Goal: Entertainment & Leisure: Consume media (video, audio)

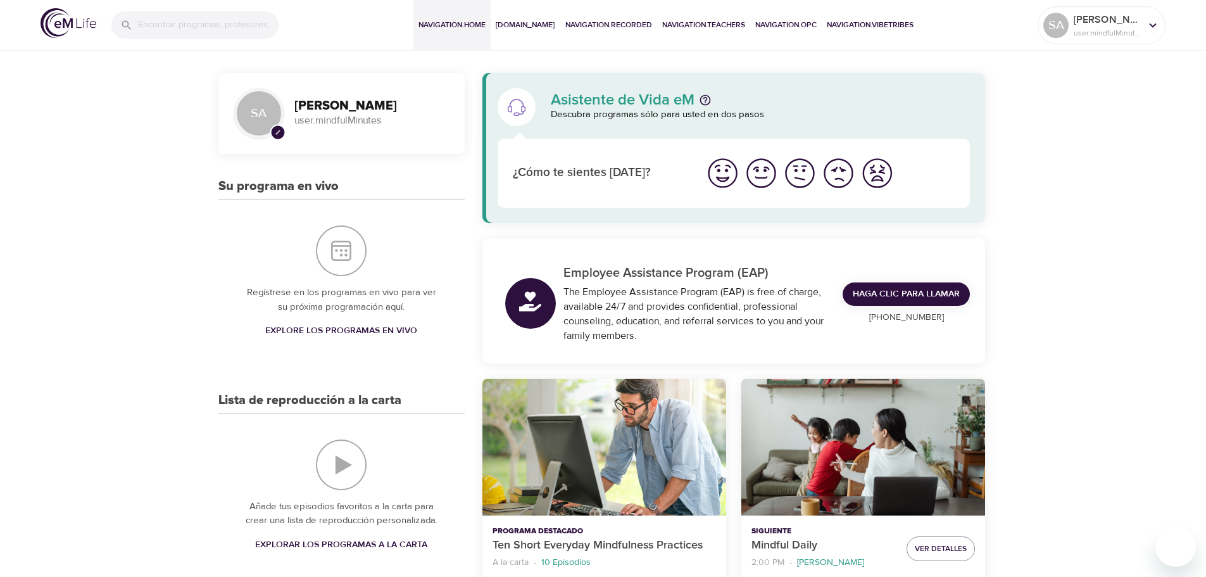
click at [721, 173] on img "Me siento bien" at bounding box center [722, 173] width 35 height 35
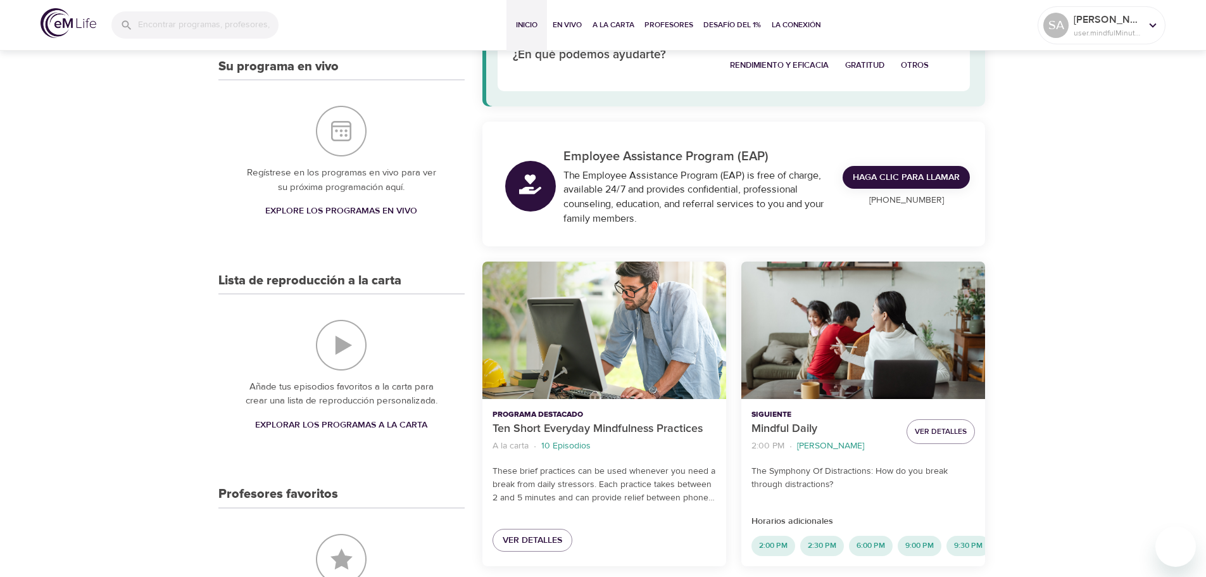
scroll to position [127, 0]
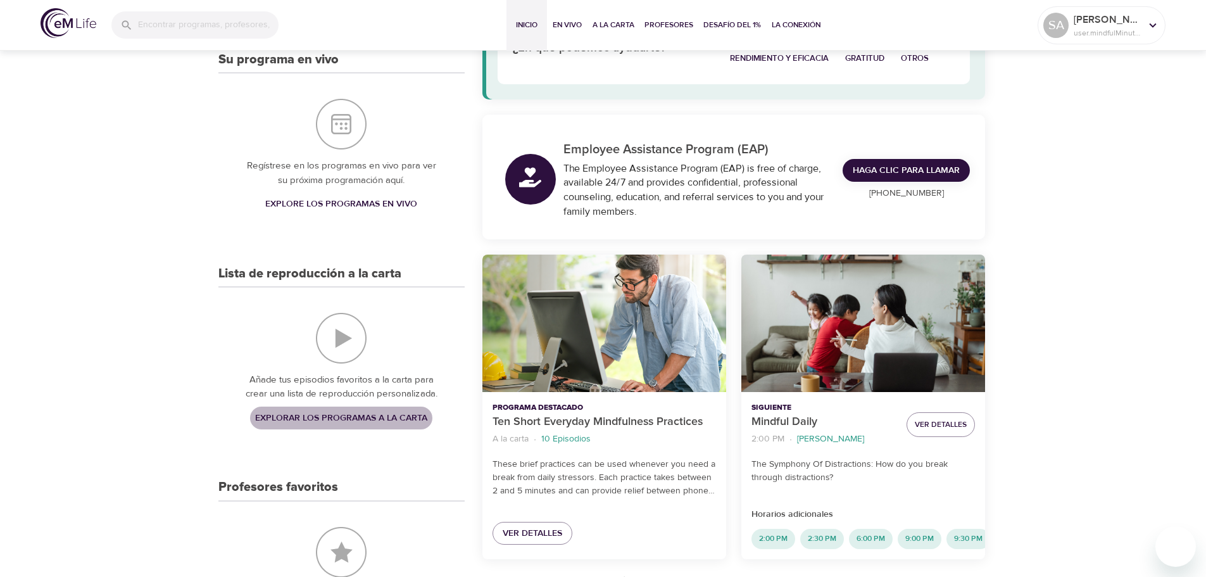
click at [329, 415] on span "Explorar los programas a la carta" at bounding box center [341, 418] width 172 height 16
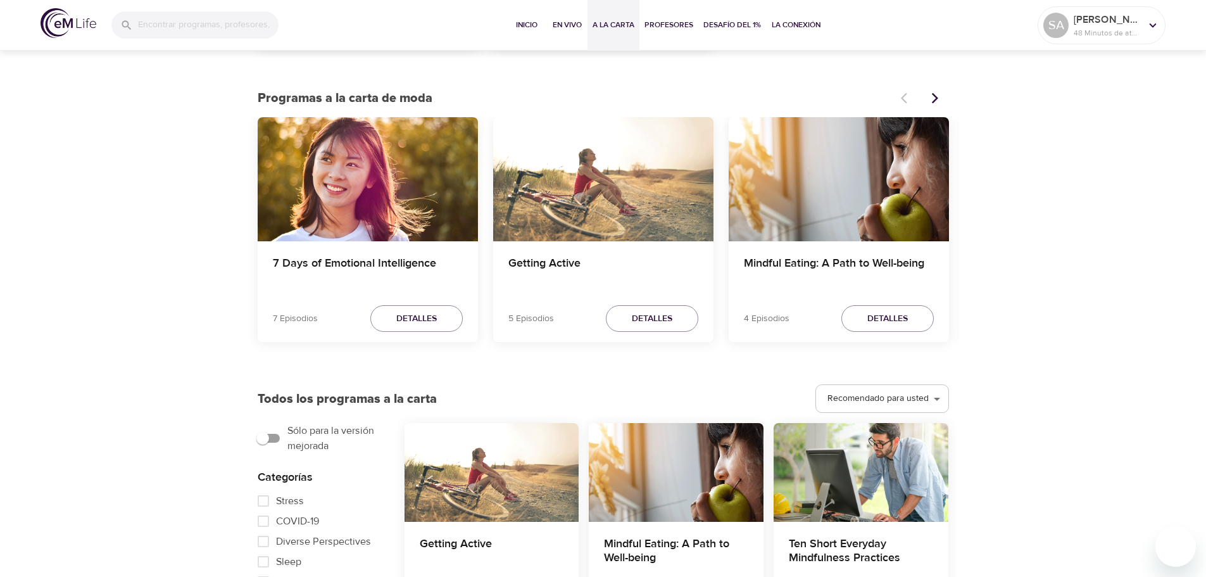
scroll to position [253, 0]
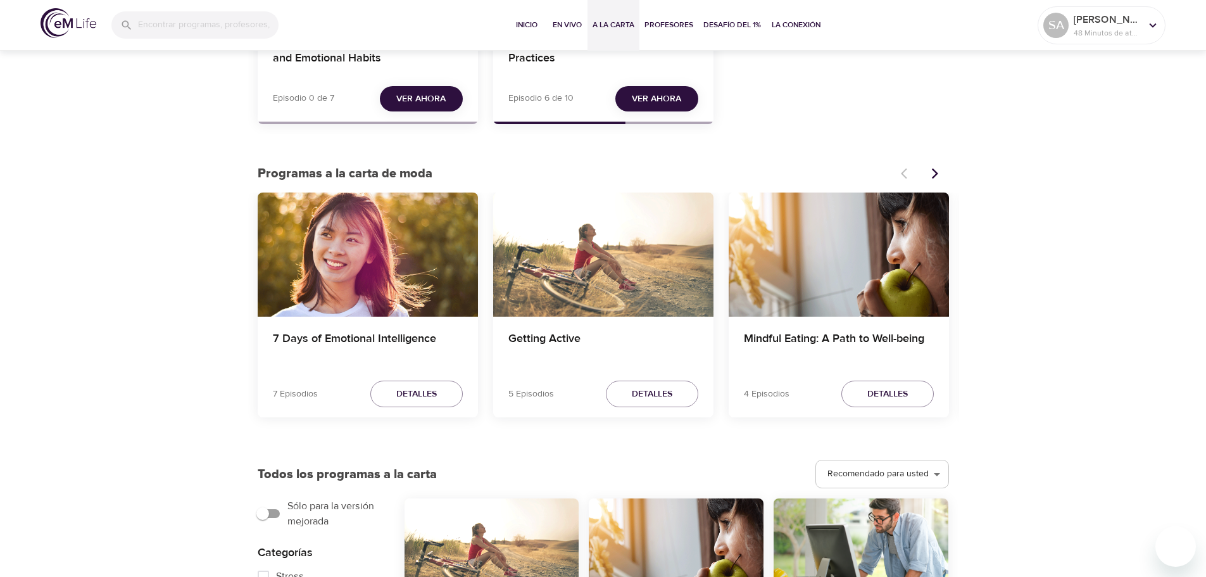
click at [342, 263] on div "7 Days of Emotional Intelligence" at bounding box center [368, 254] width 220 height 124
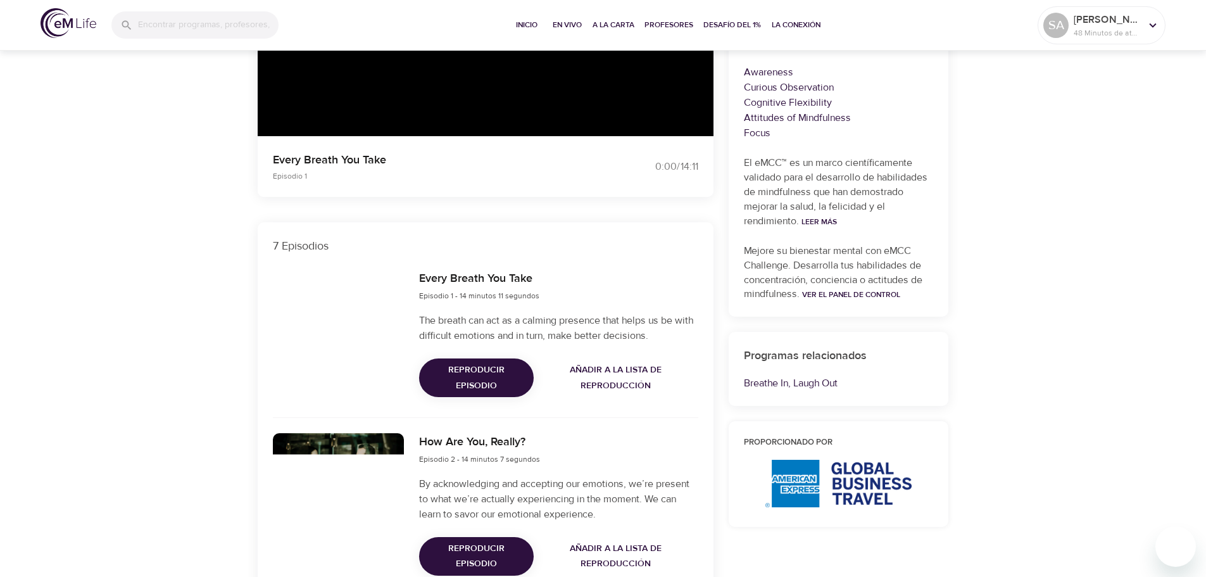
scroll to position [63, 0]
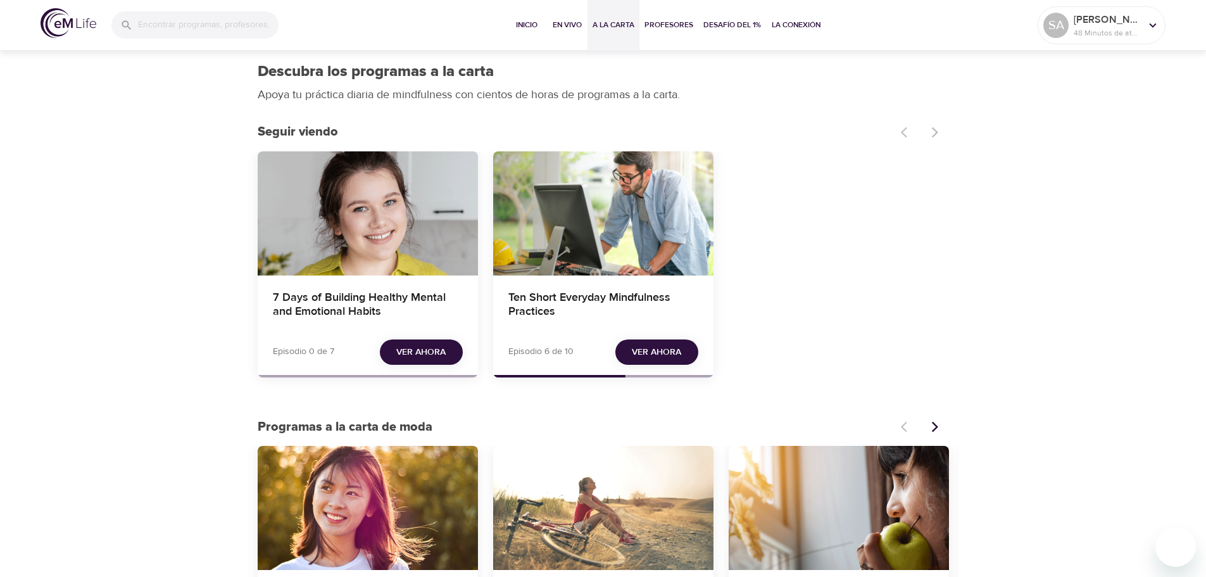
click at [651, 353] on span "Ver ahora" at bounding box center [656, 352] width 49 height 16
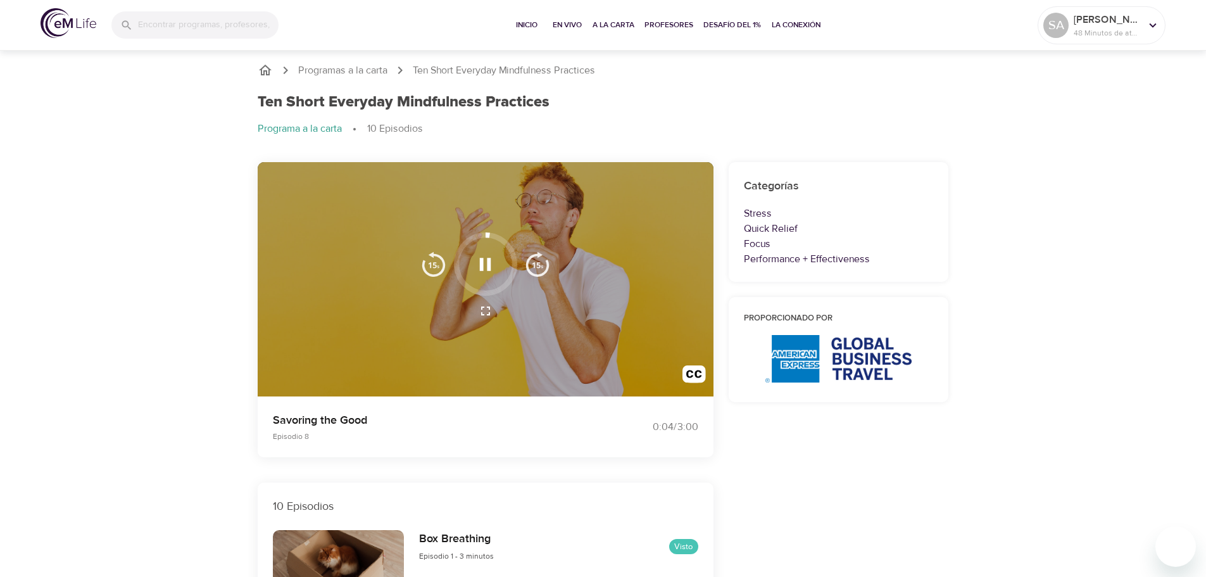
click at [587, 340] on div at bounding box center [486, 279] width 456 height 235
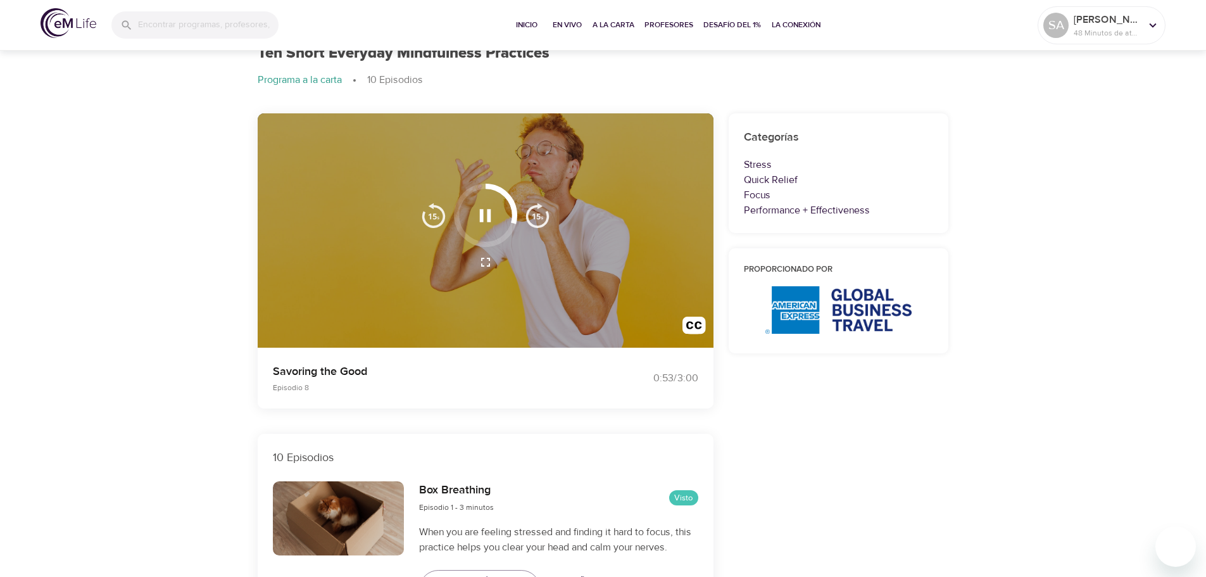
scroll to position [20, 0]
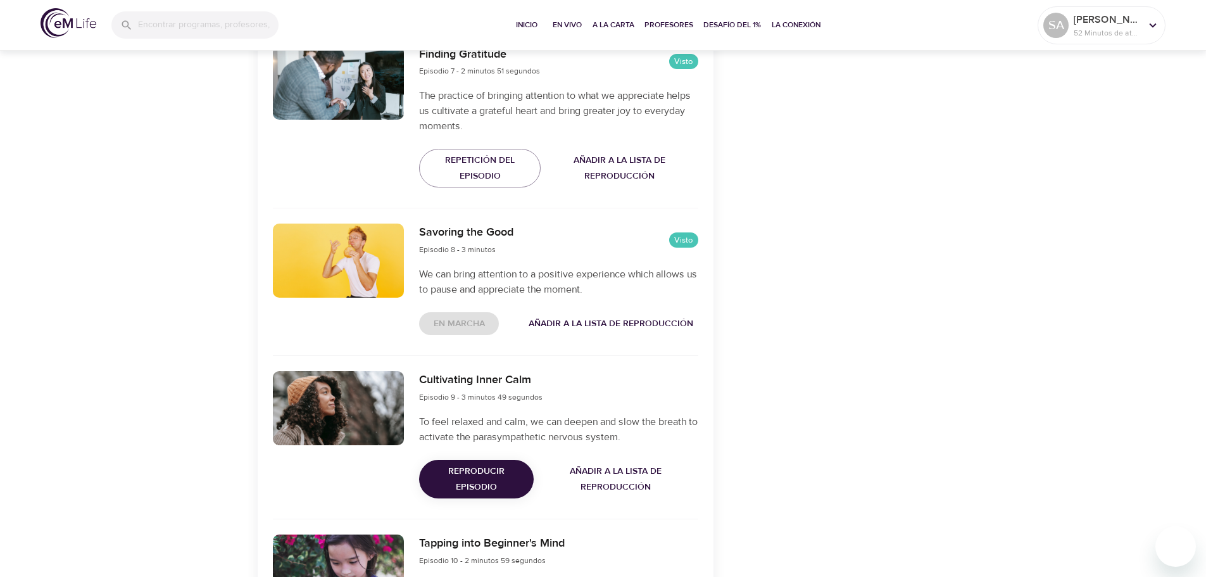
scroll to position [1709, 0]
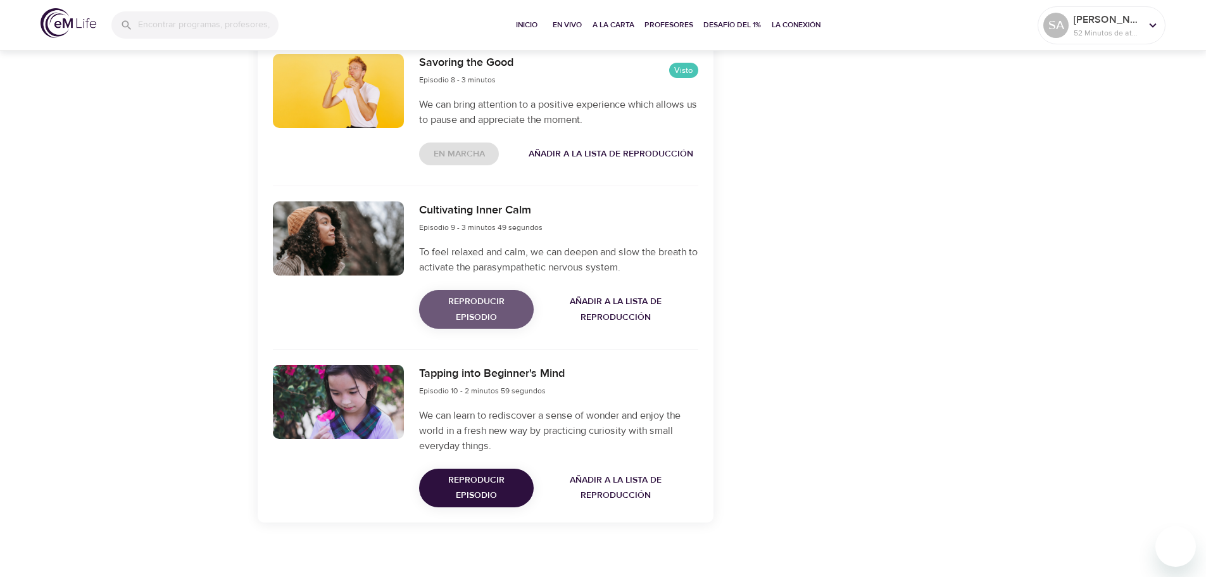
click at [478, 307] on span "Reproducir episodio" at bounding box center [476, 309] width 94 height 31
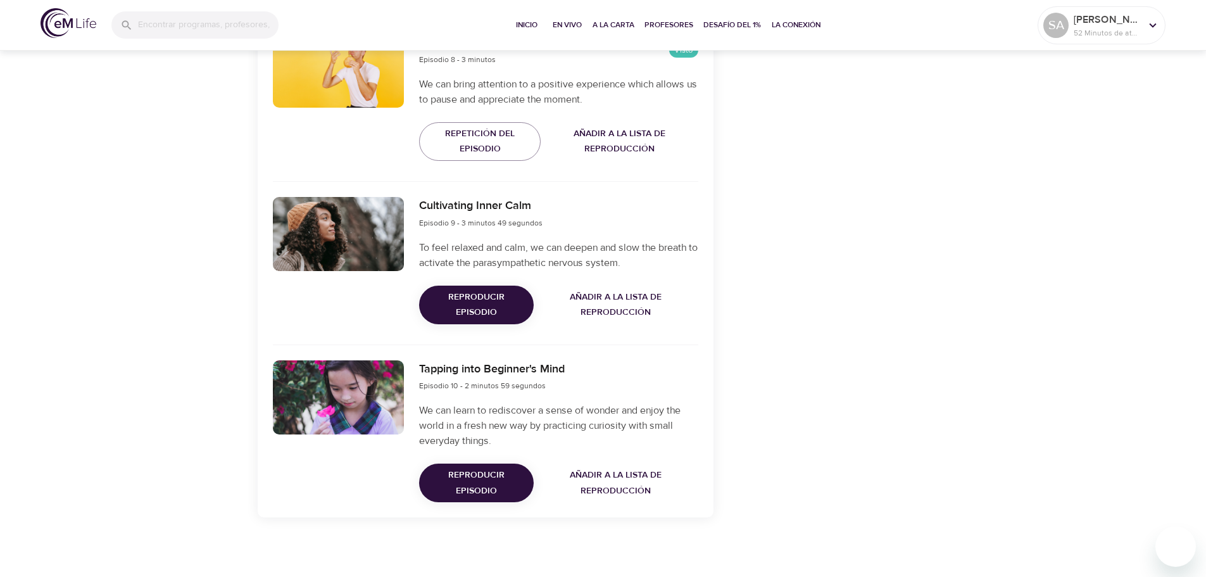
scroll to position [1733, 0]
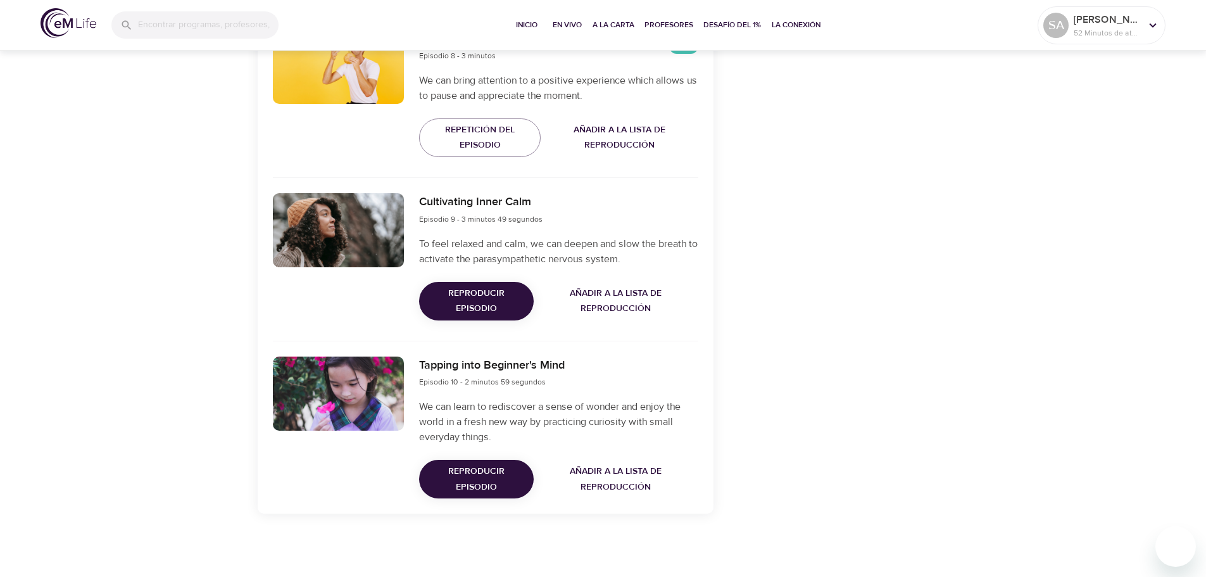
click at [485, 479] on span "Reproducir episodio" at bounding box center [476, 478] width 94 height 31
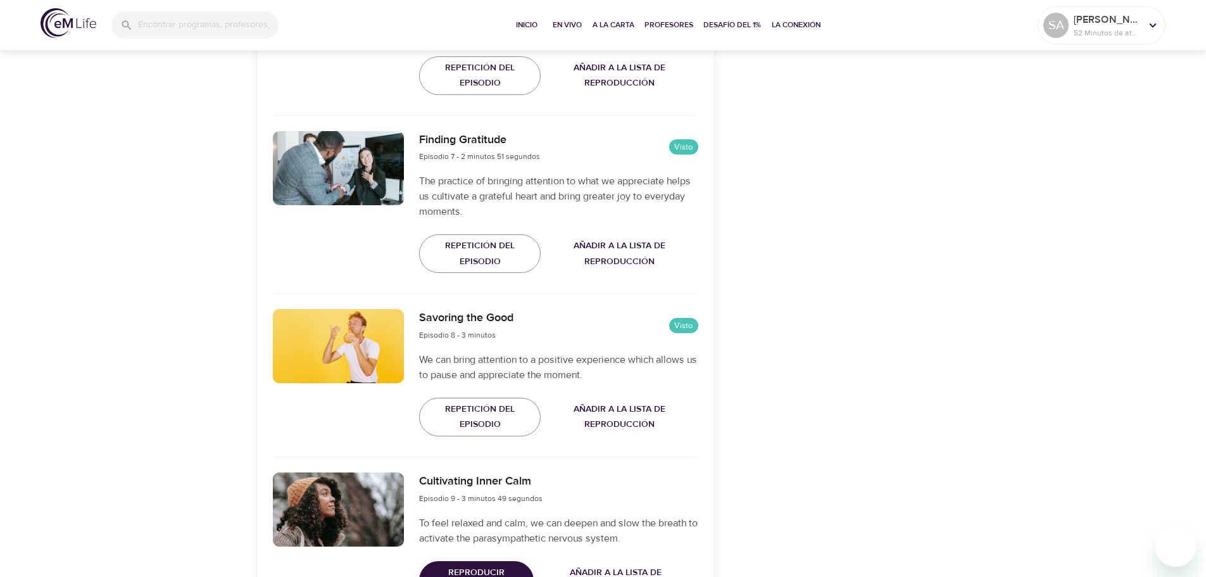
scroll to position [1456, 0]
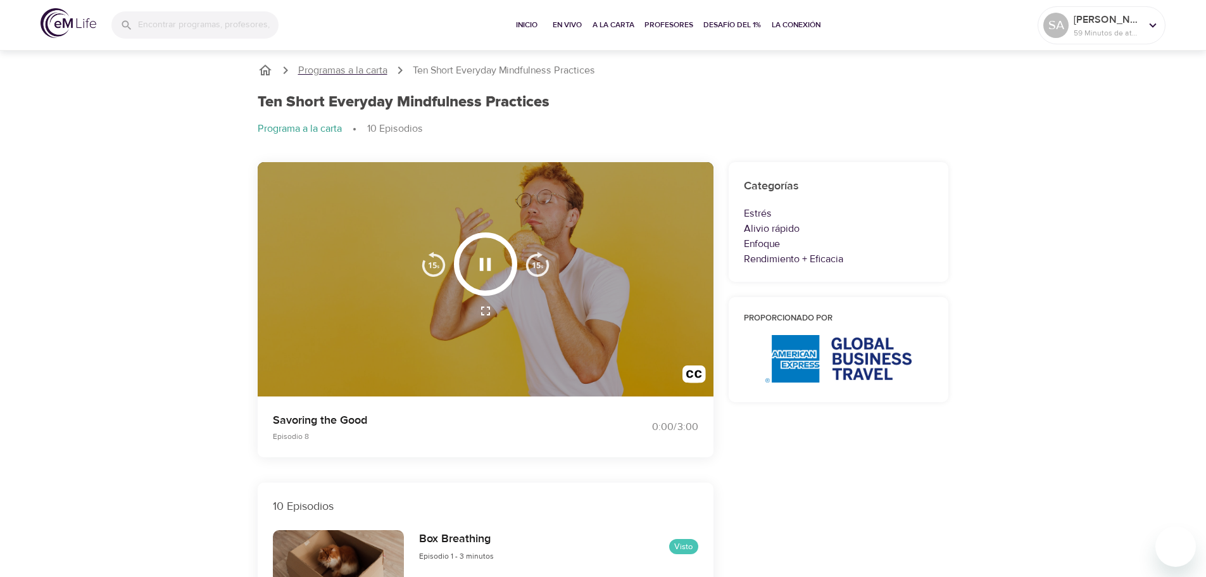
click at [370, 68] on p "Programas a la carta" at bounding box center [342, 70] width 89 height 15
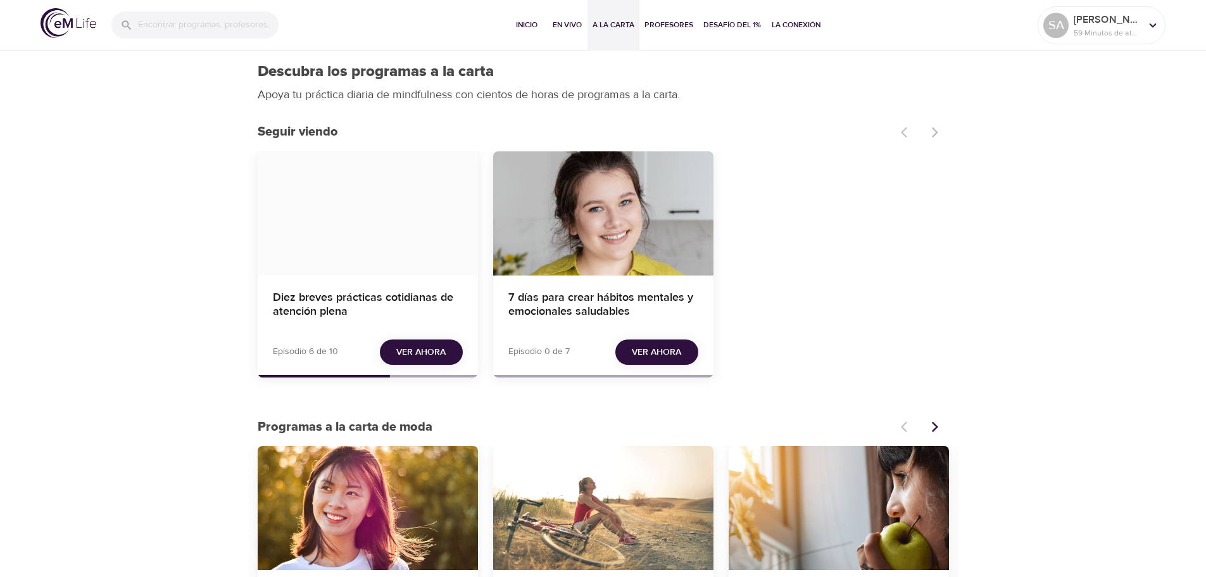
click at [379, 205] on div "Diez breves prácticas cotidianas de atención plena" at bounding box center [368, 213] width 220 height 124
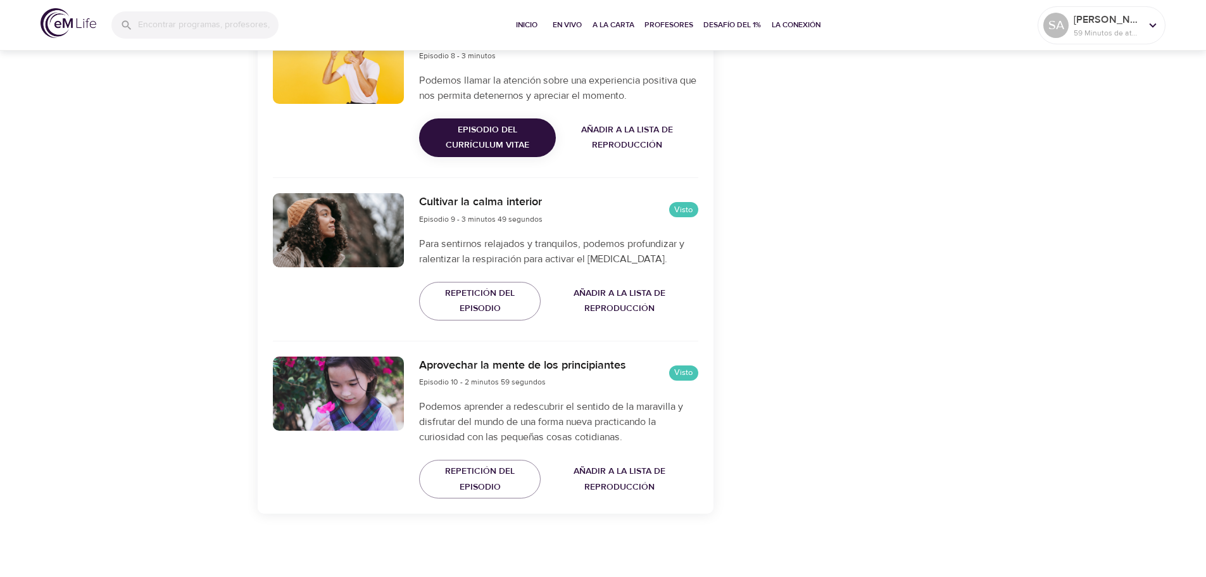
scroll to position [1730, 0]
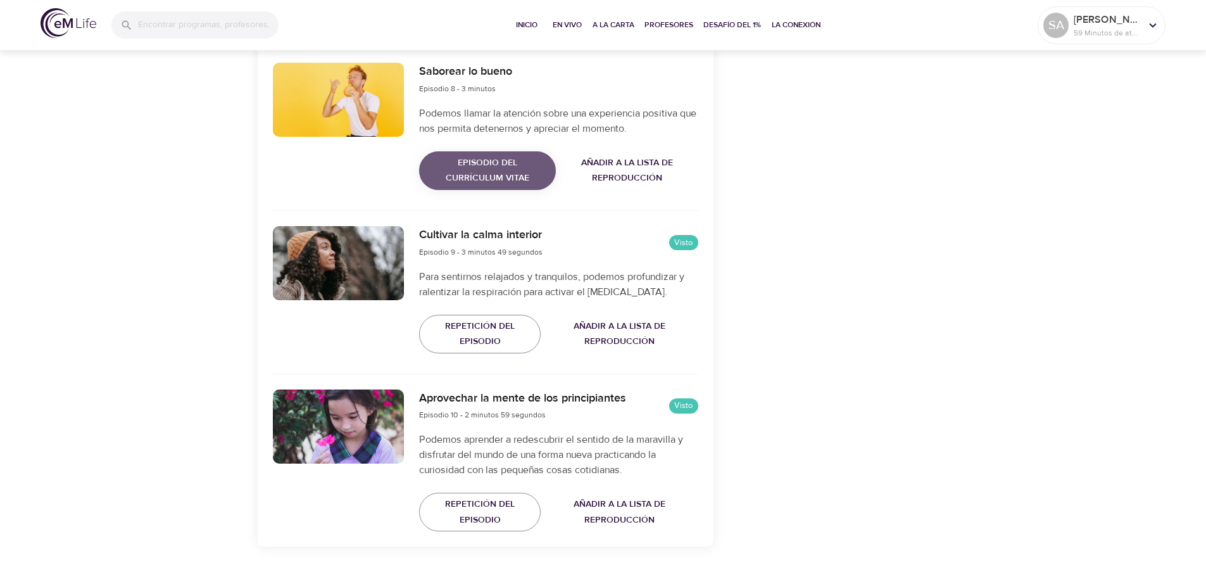
click at [479, 184] on span "Episodio del currículum vitae" at bounding box center [487, 170] width 116 height 31
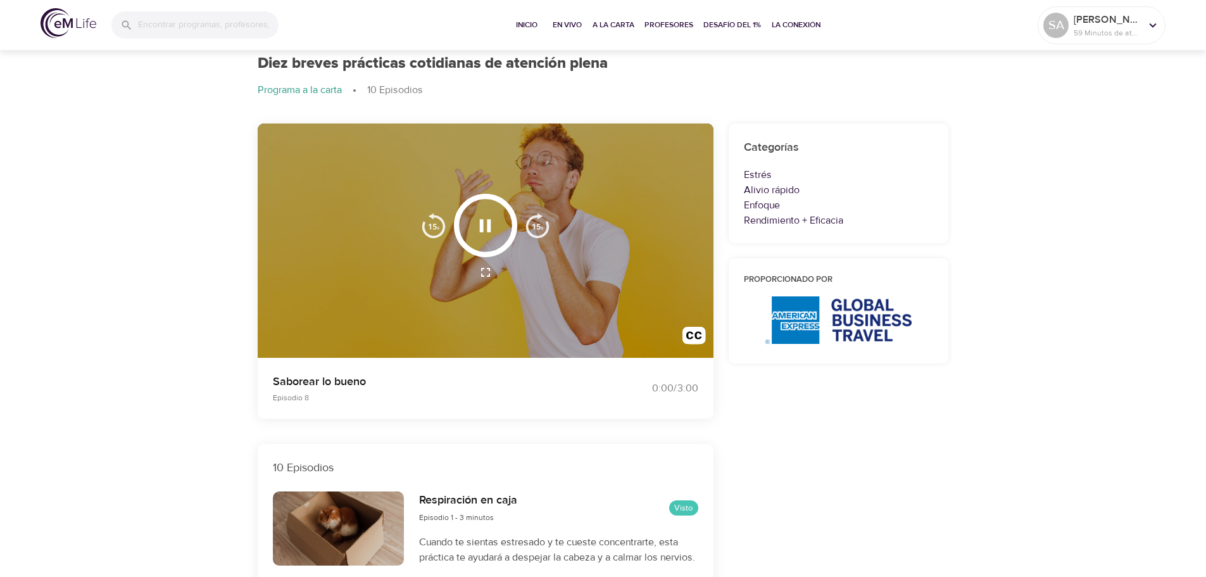
scroll to position [0, 0]
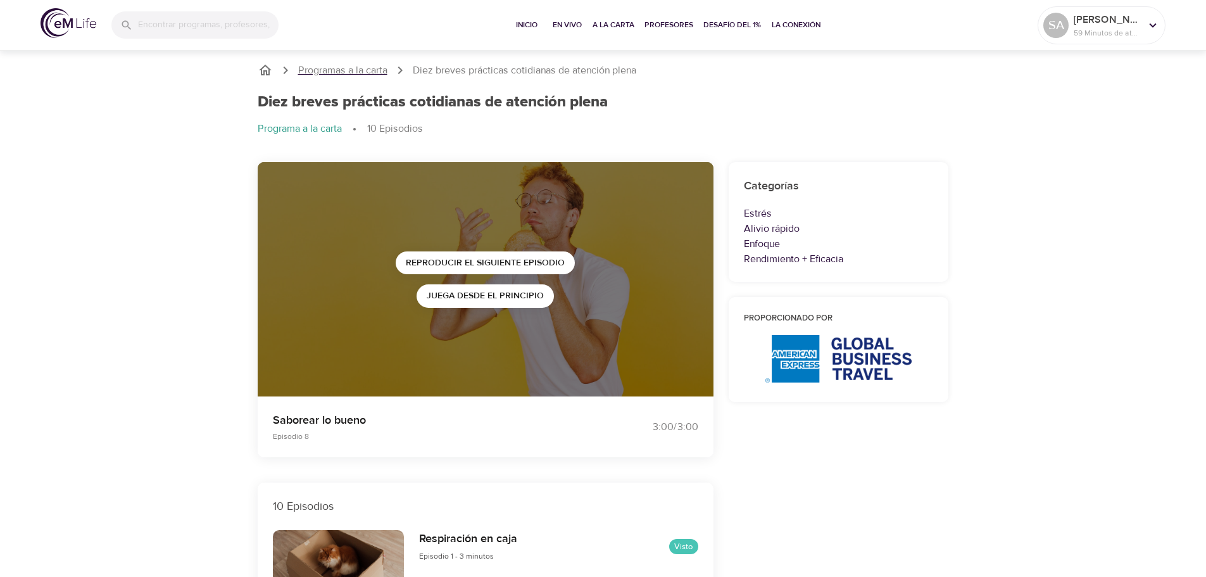
click at [336, 72] on p "Programas a la carta" at bounding box center [342, 70] width 89 height 15
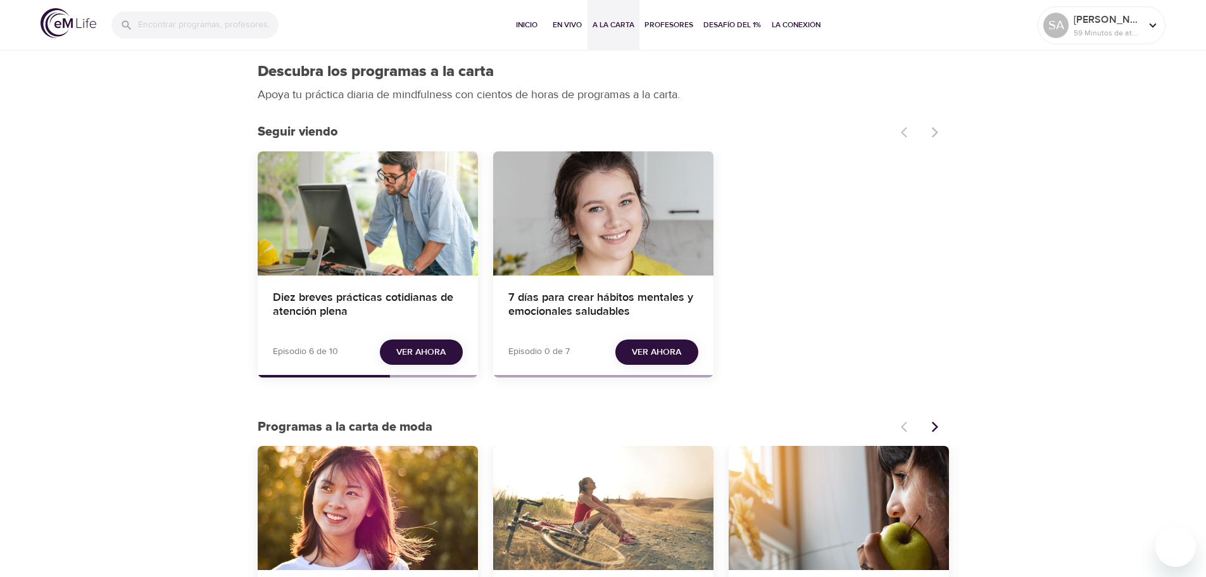
scroll to position [63, 0]
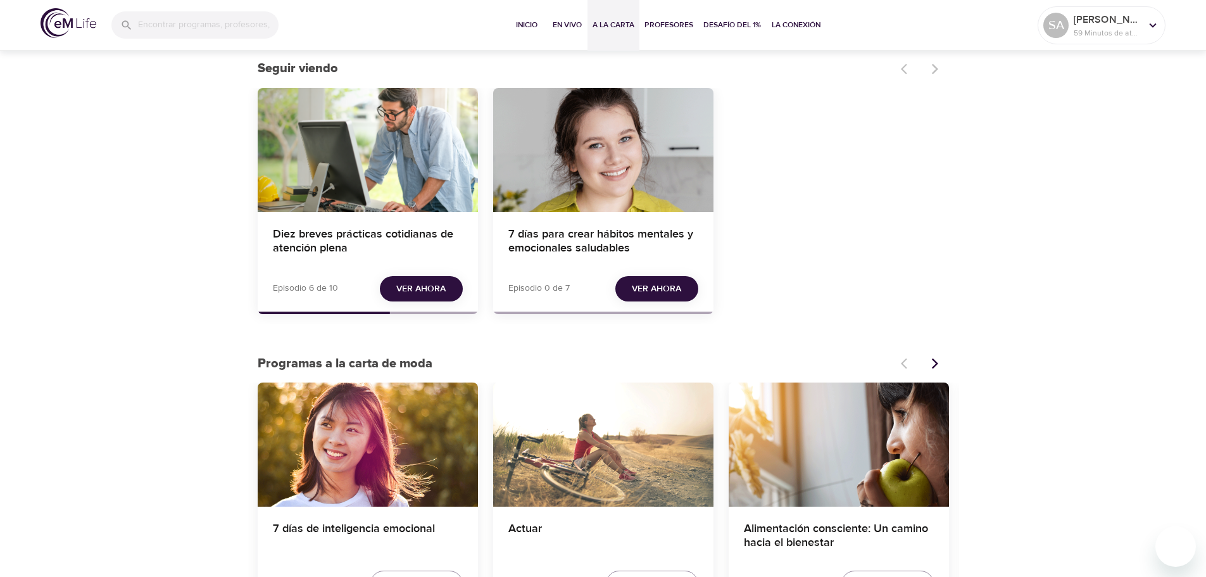
click at [656, 287] on span "Ver ahora" at bounding box center [656, 289] width 49 height 16
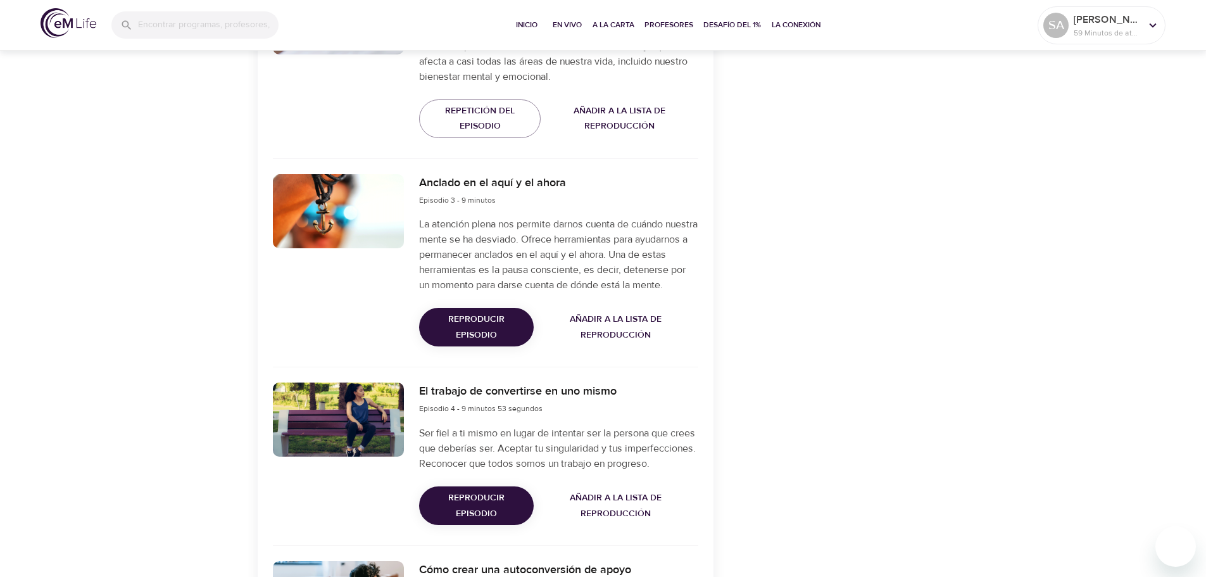
scroll to position [760, 0]
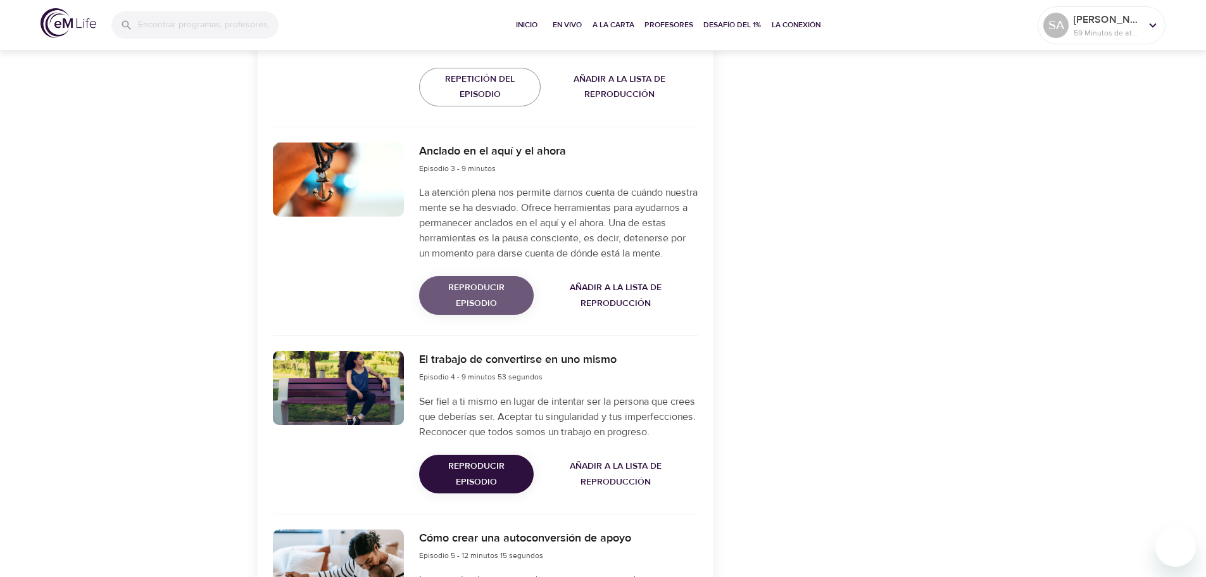
click at [463, 308] on span "Reproducir episodio" at bounding box center [476, 295] width 94 height 31
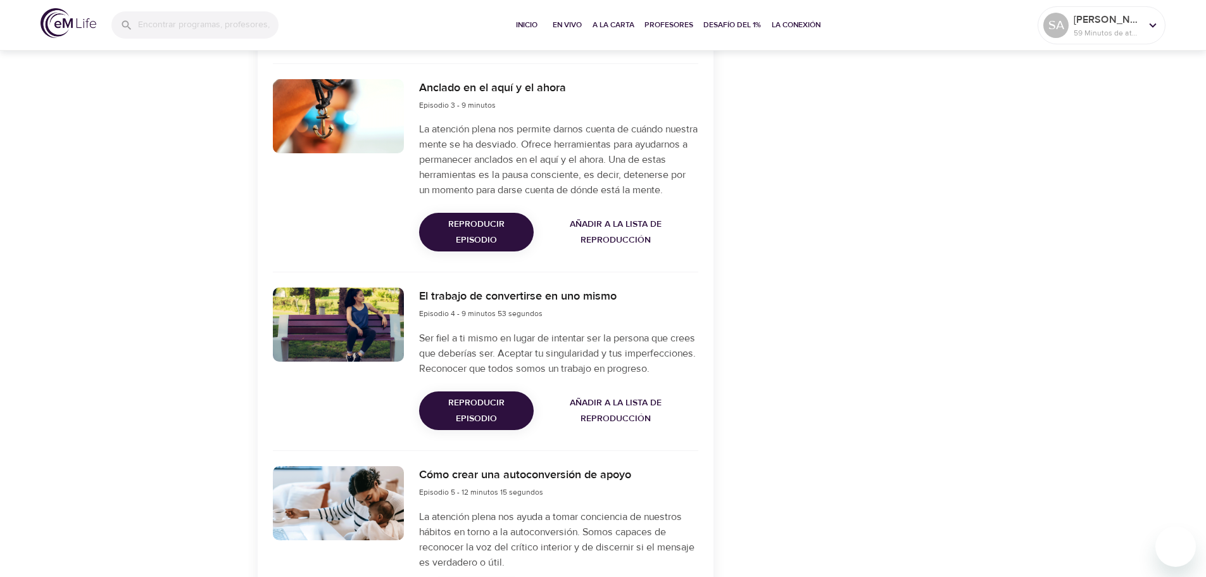
scroll to position [1013, 0]
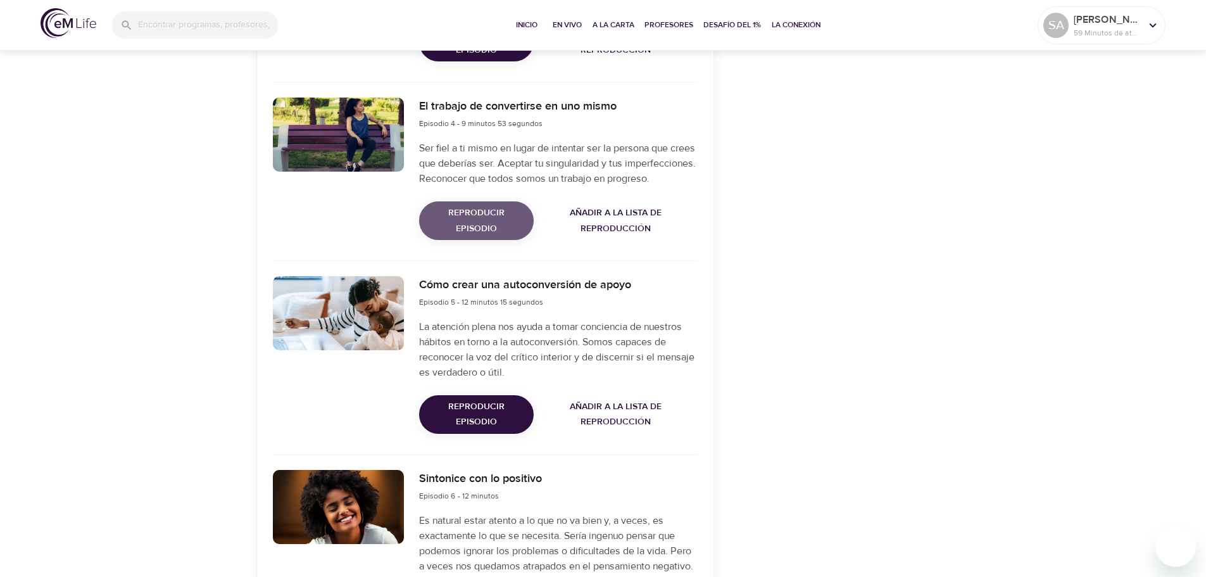
click at [473, 236] on span "Reproducir episodio" at bounding box center [476, 220] width 94 height 31
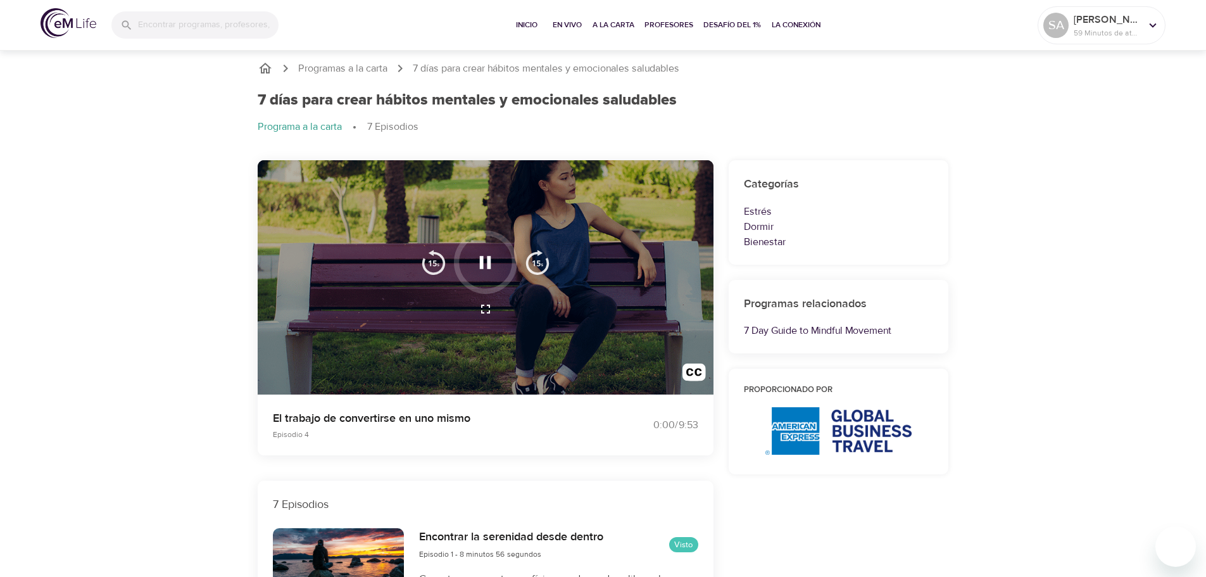
scroll to position [0, 0]
